Goal: Task Accomplishment & Management: Use online tool/utility

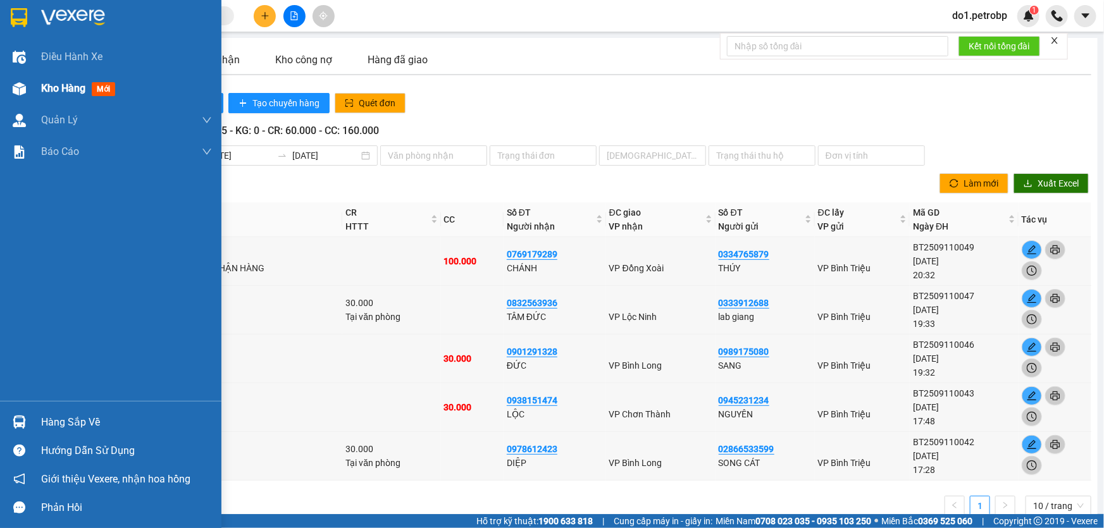
click at [37, 89] on div "Kho hàng mới" at bounding box center [110, 89] width 221 height 32
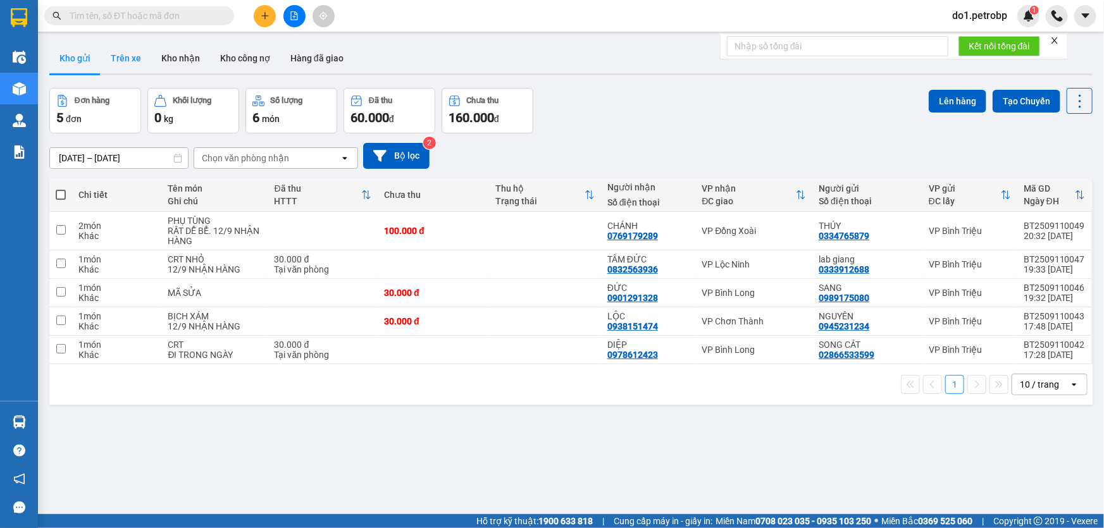
click at [113, 51] on button "Trên xe" at bounding box center [126, 58] width 51 height 30
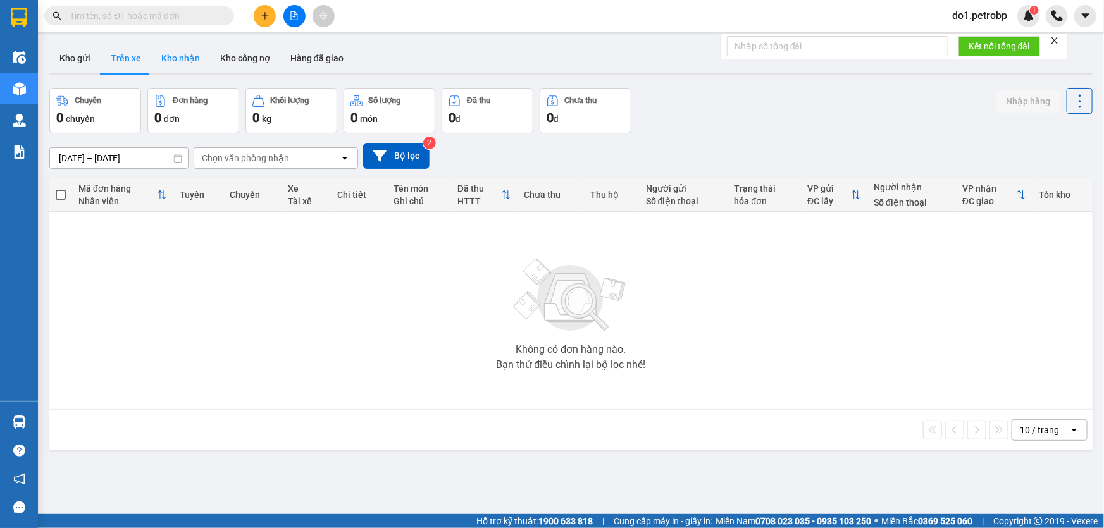
click at [190, 66] on button "Kho nhận" at bounding box center [180, 58] width 59 height 30
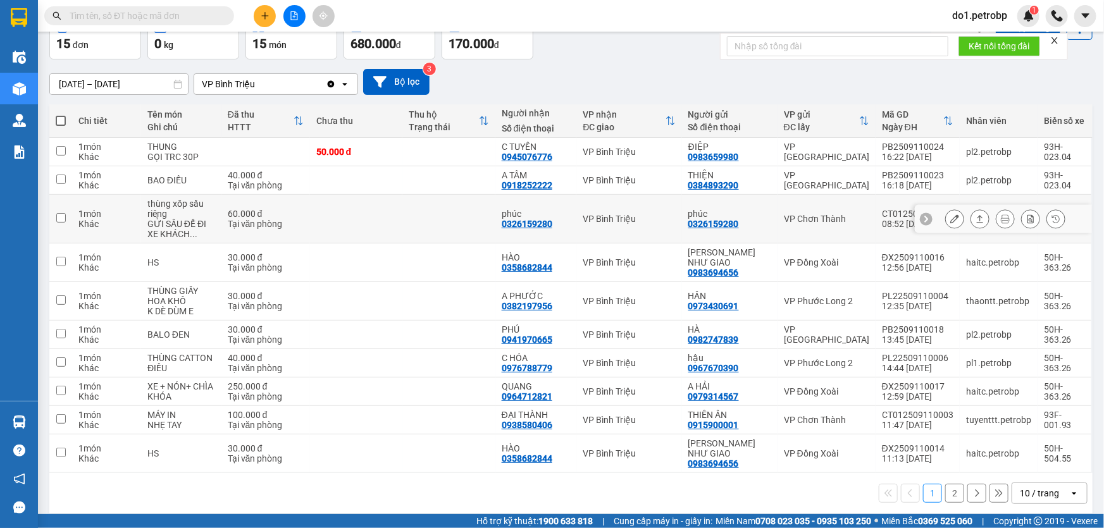
scroll to position [83, 0]
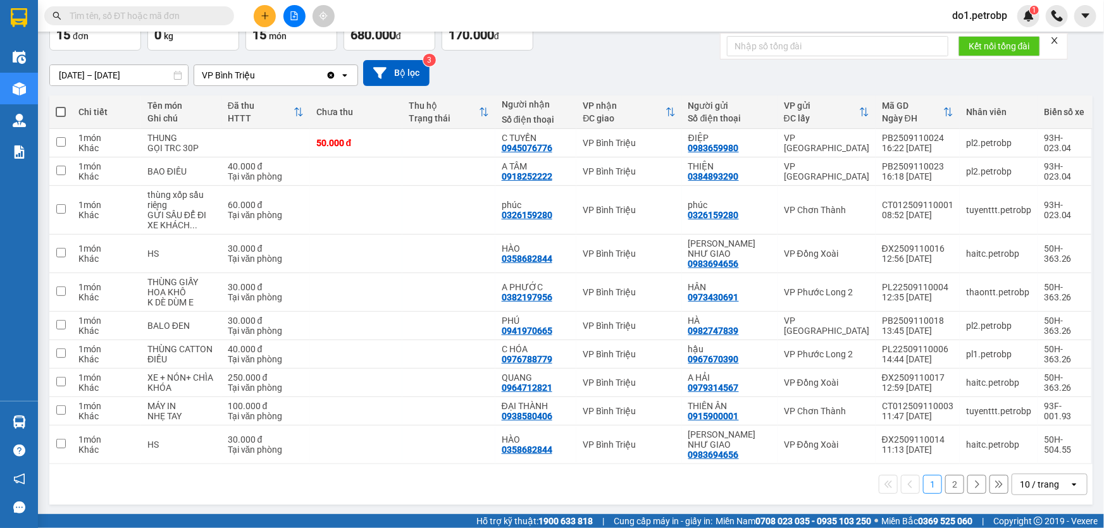
click at [1058, 485] on div "10 / trang" at bounding box center [1040, 484] width 57 height 20
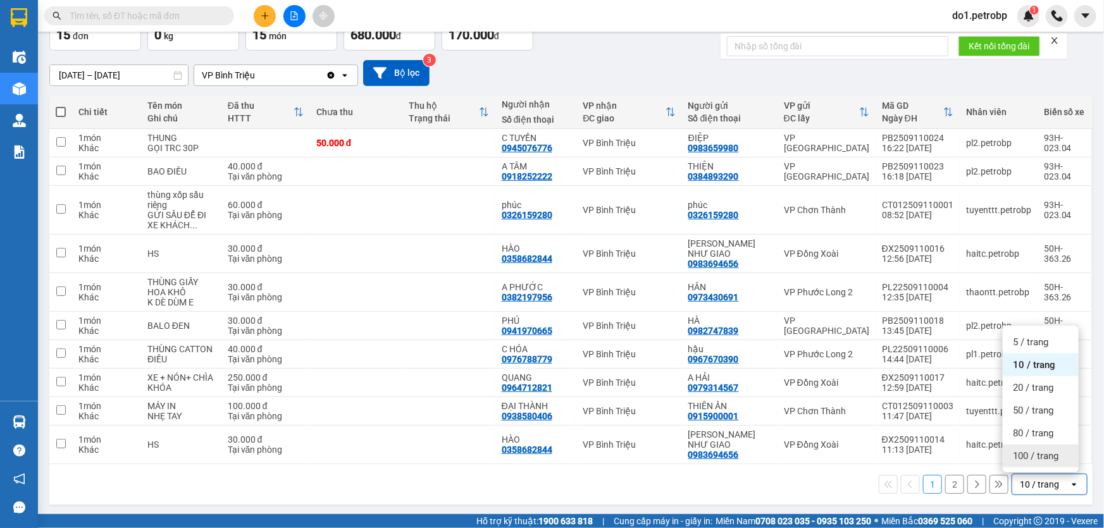
click at [1043, 456] on span "100 / trang" at bounding box center [1036, 456] width 46 height 13
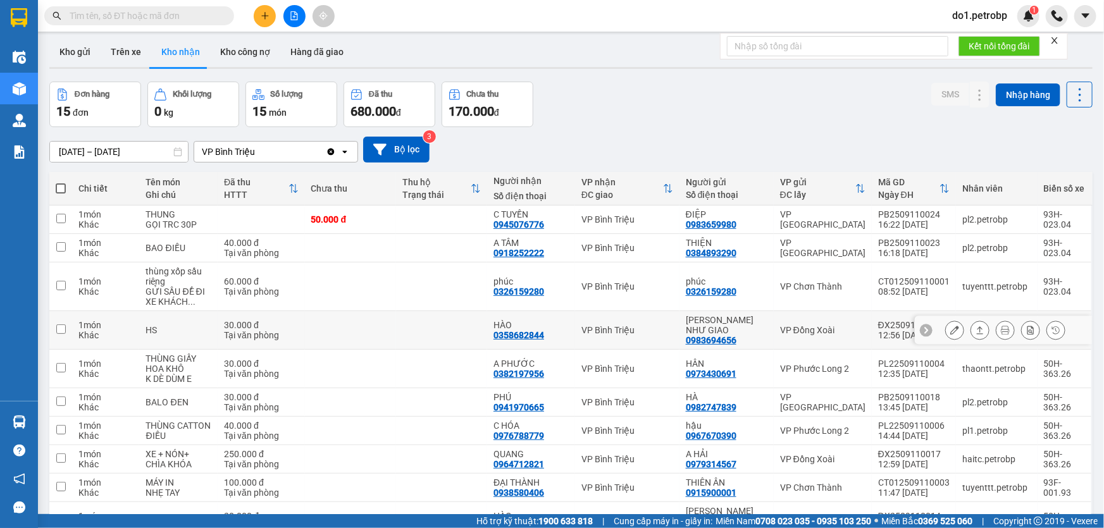
scroll to position [0, 0]
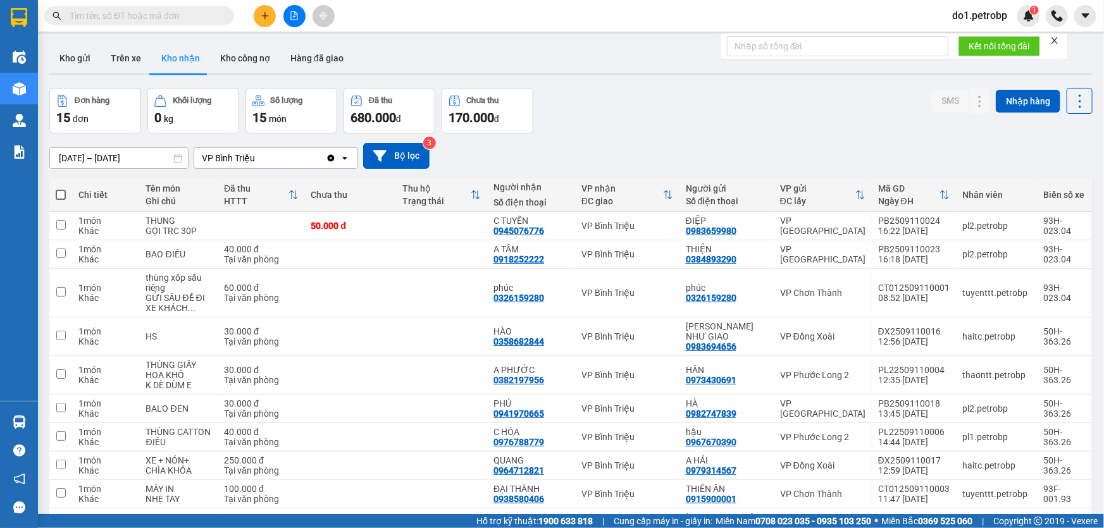
click at [170, 158] on input "[DATE] – [DATE]" at bounding box center [119, 158] width 138 height 20
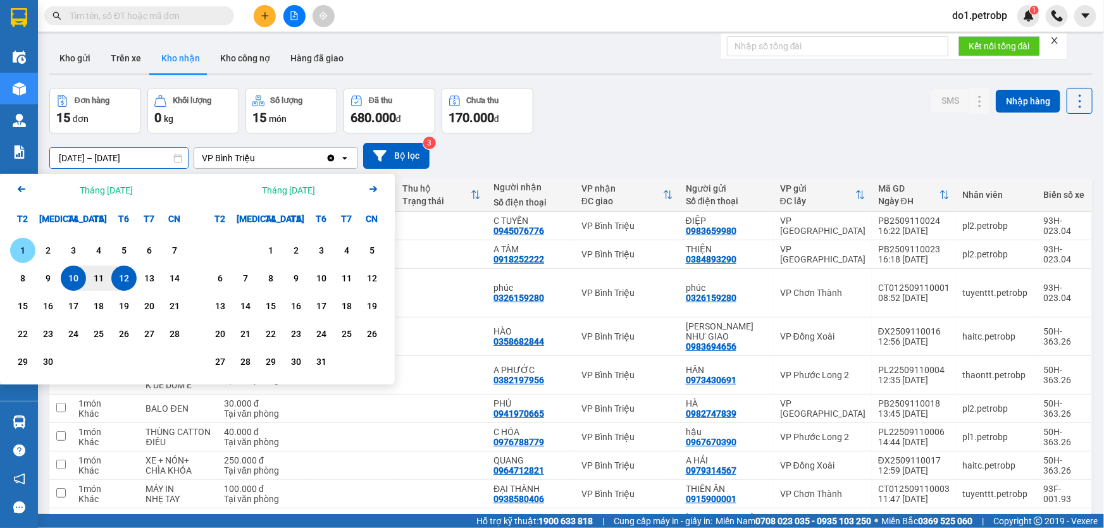
click at [26, 256] on div "1" at bounding box center [23, 250] width 18 height 15
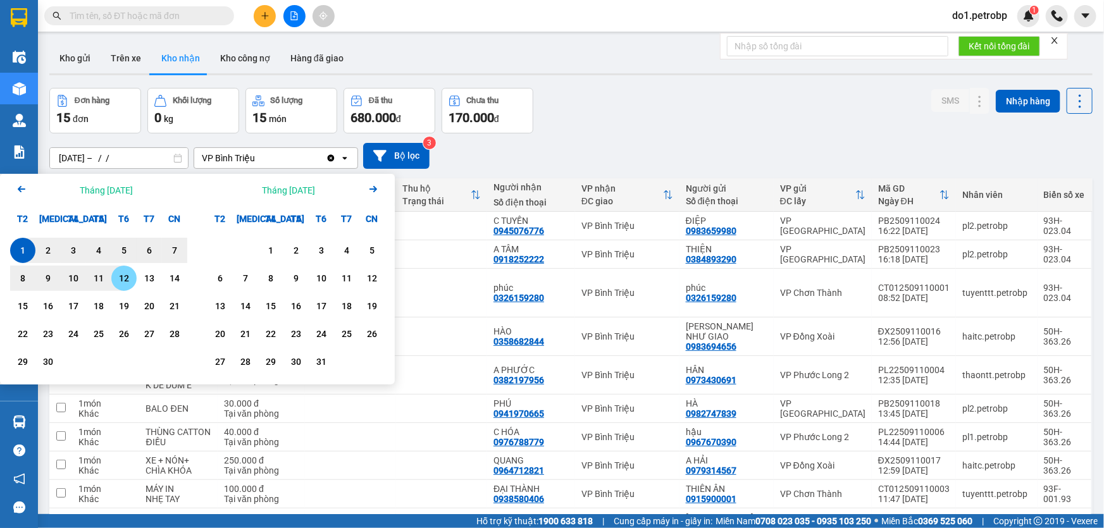
click at [132, 281] on div "12" at bounding box center [124, 278] width 18 height 15
click at [172, 157] on input "[DATE] – [DATE]" at bounding box center [119, 158] width 138 height 20
click at [67, 275] on div "10" at bounding box center [74, 278] width 18 height 15
click at [127, 272] on div "12" at bounding box center [124, 278] width 18 height 15
type input "[DATE] – [DATE]"
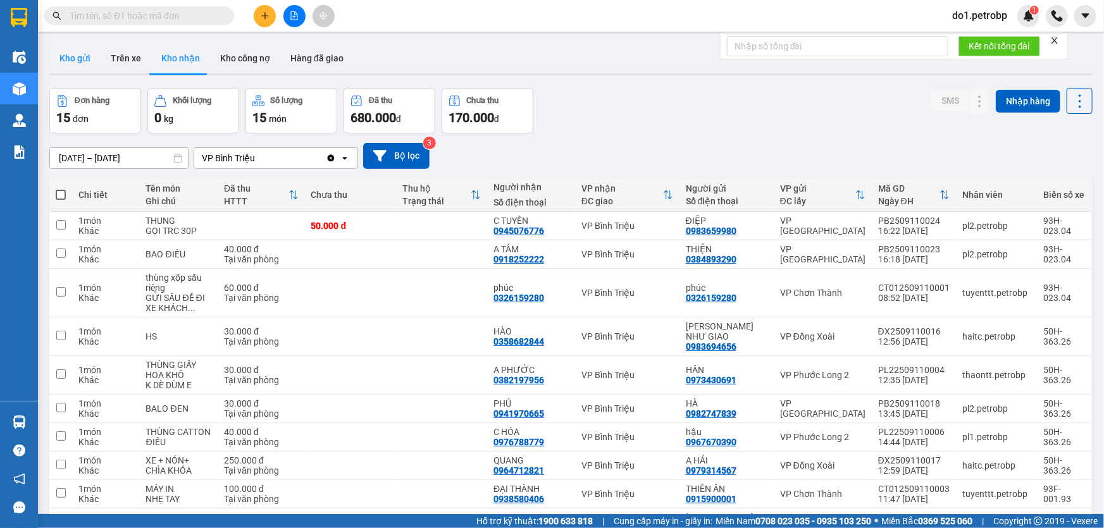
click at [75, 50] on button "Kho gửi" at bounding box center [74, 58] width 51 height 30
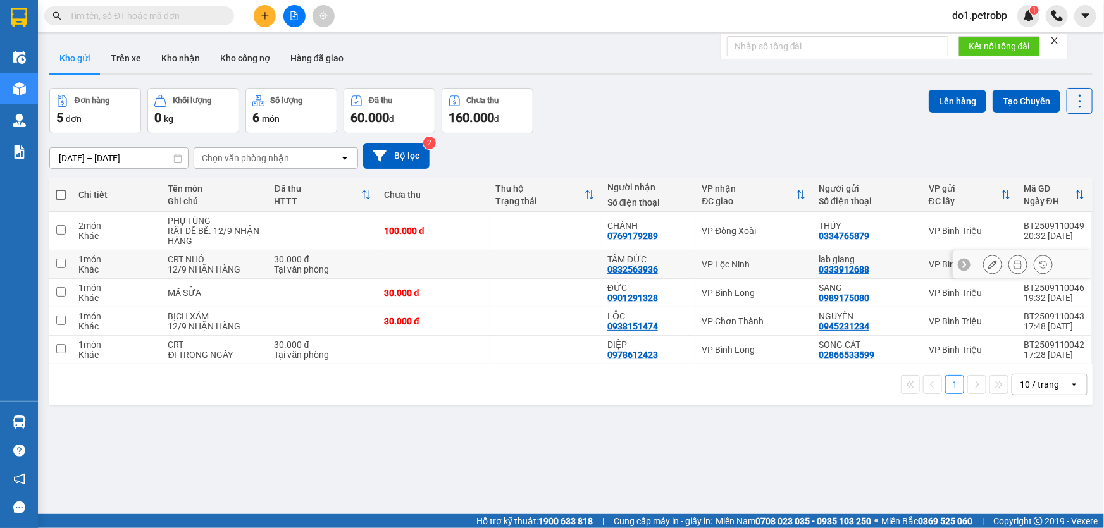
click at [543, 257] on td at bounding box center [545, 265] width 111 height 28
click at [505, 266] on td at bounding box center [545, 265] width 111 height 28
checkbox input "true"
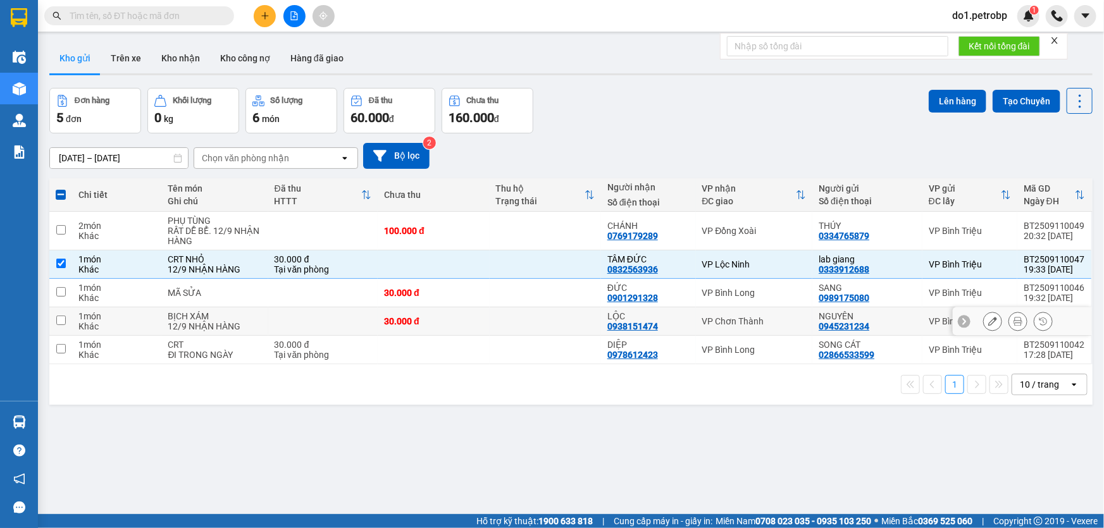
click at [531, 323] on td at bounding box center [545, 321] width 111 height 28
checkbox input "true"
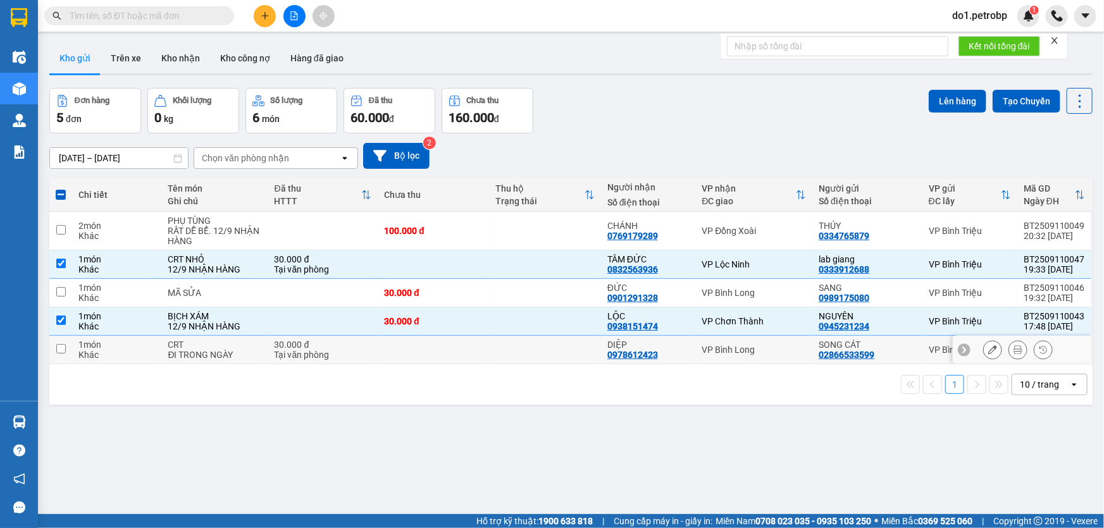
click at [521, 361] on td at bounding box center [545, 350] width 111 height 28
checkbox input "true"
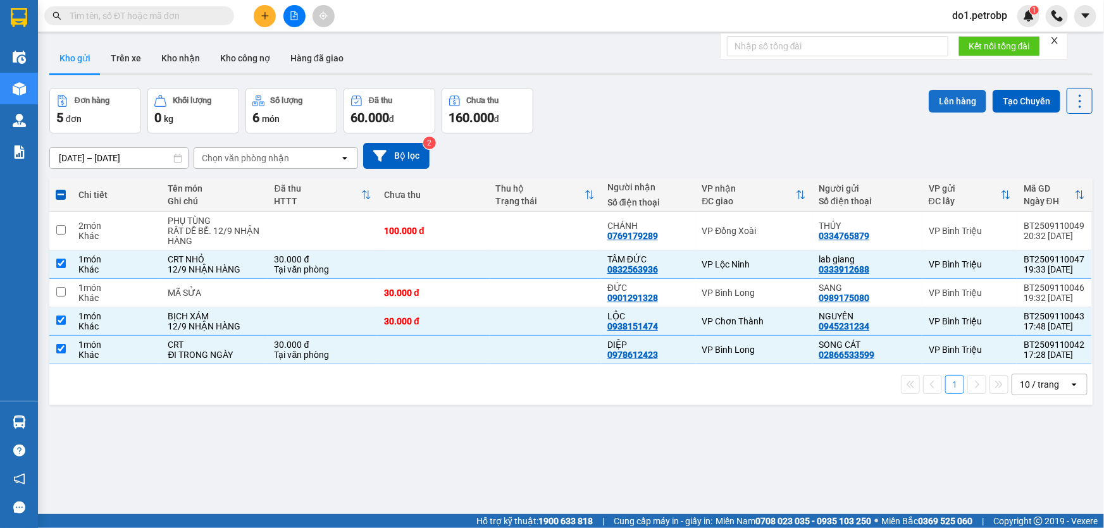
click at [937, 101] on button "Lên hàng" at bounding box center [958, 101] width 58 height 23
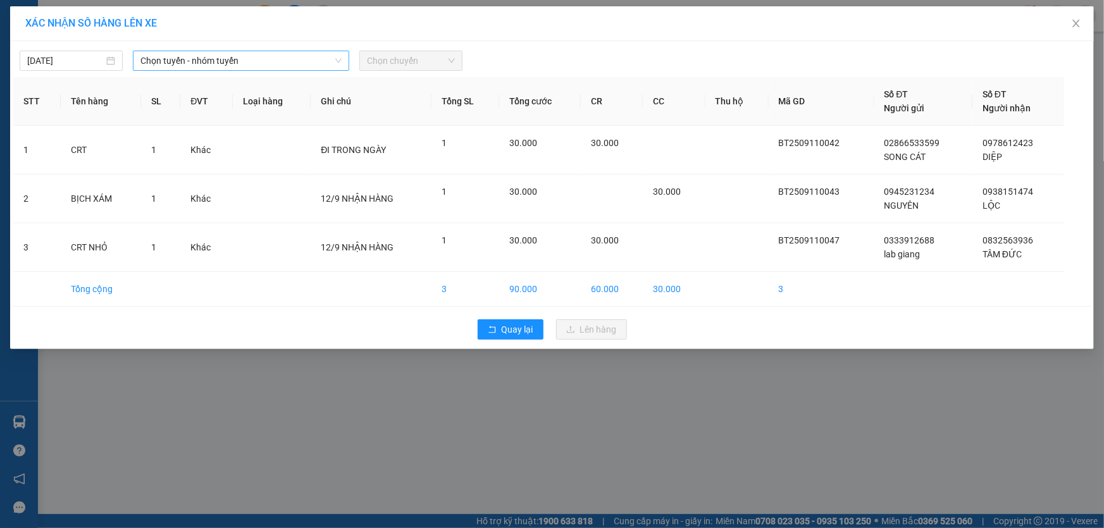
click at [346, 66] on div "Chọn tuyến - nhóm tuyến" at bounding box center [241, 61] width 216 height 20
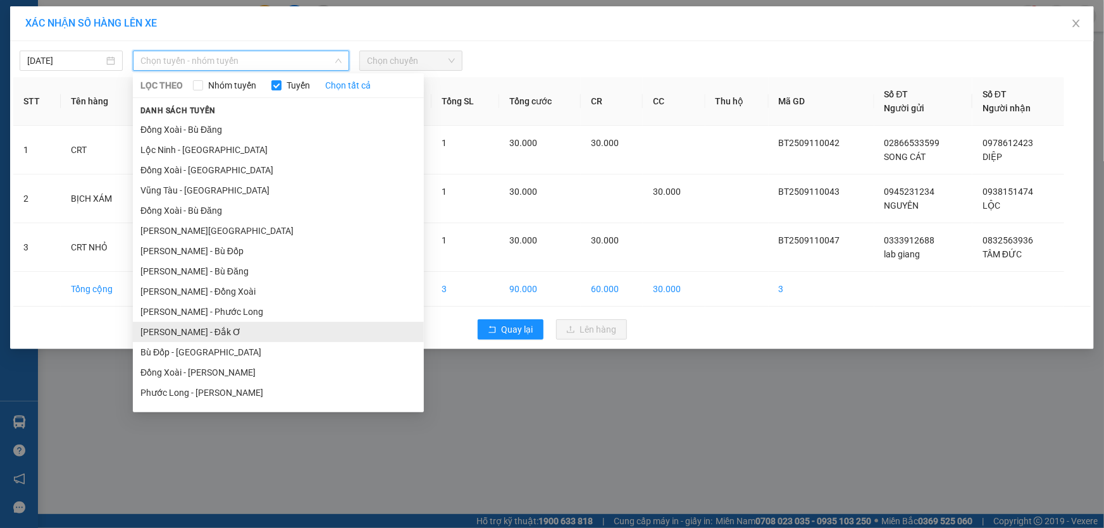
scroll to position [57, 0]
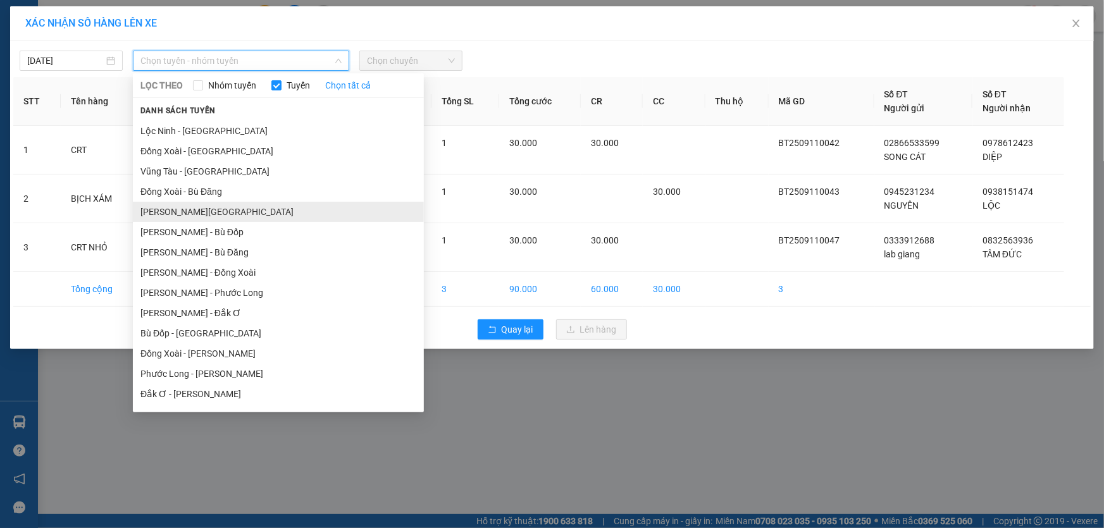
click at [284, 213] on li "[PERSON_NAME][GEOGRAPHIC_DATA]" at bounding box center [278, 212] width 291 height 20
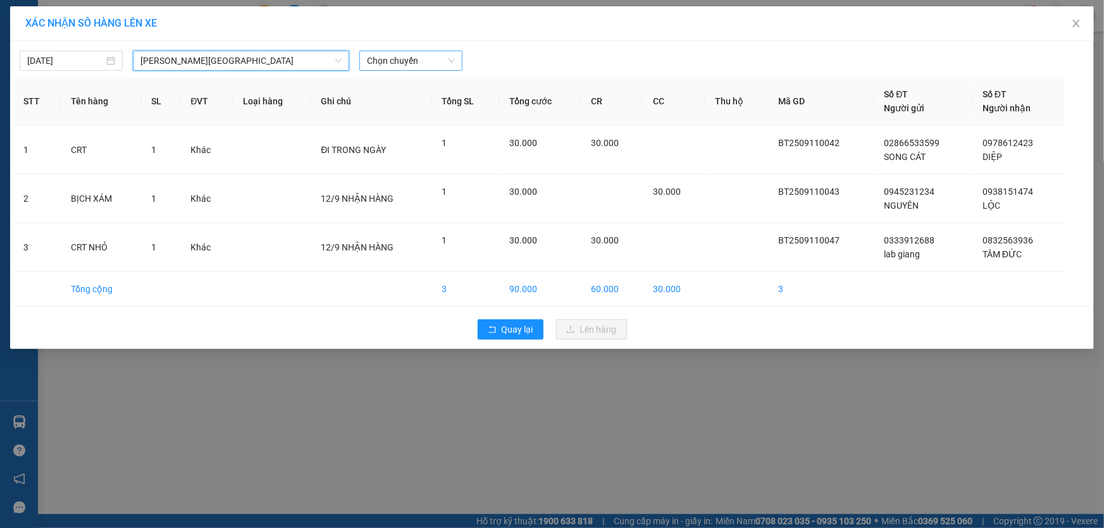
click at [380, 58] on span "Chọn chuyến" at bounding box center [411, 60] width 88 height 19
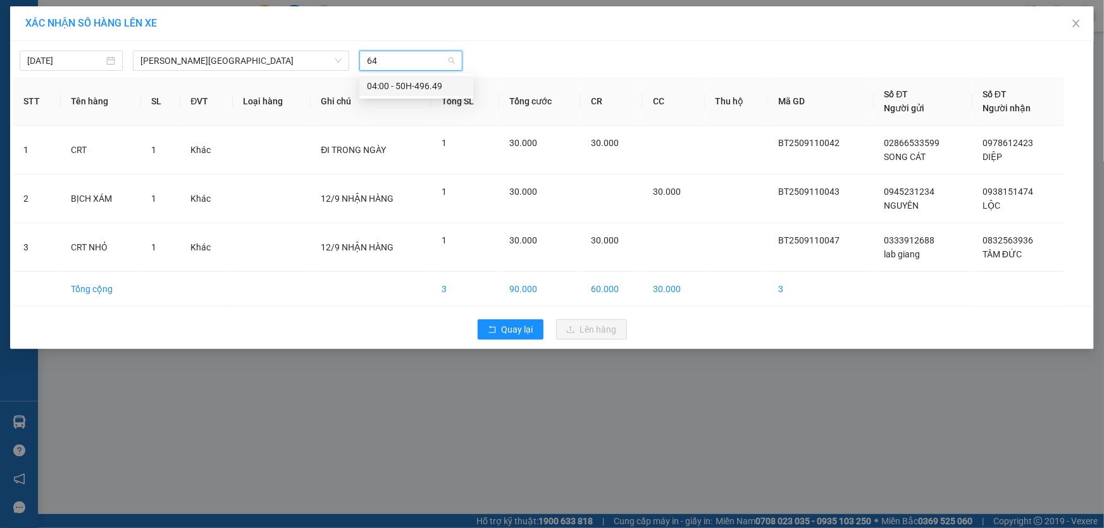
type input "649"
click at [386, 82] on div "04:00 - 50H-496.49" at bounding box center [416, 86] width 99 height 14
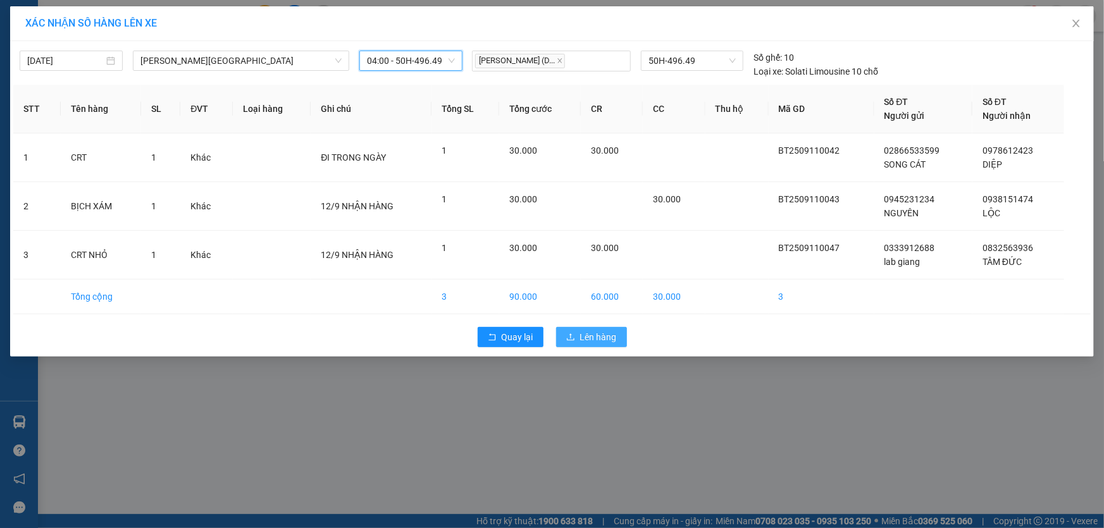
click at [602, 342] on span "Lên hàng" at bounding box center [598, 337] width 37 height 14
